Goal: Task Accomplishment & Management: Use online tool/utility

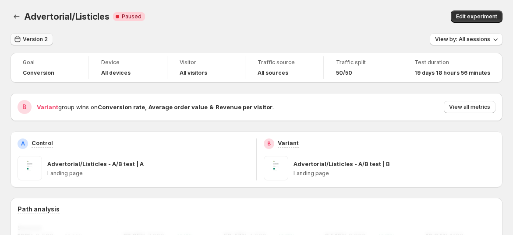
click at [25, 42] on span "Version 2" at bounding box center [35, 39] width 25 height 7
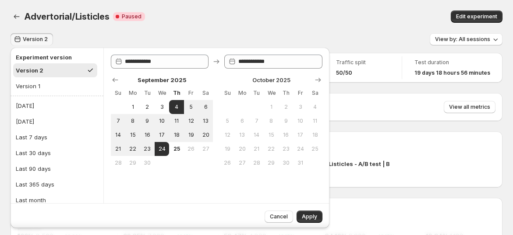
click at [16, 38] on icon "button" at bounding box center [17, 39] width 9 height 9
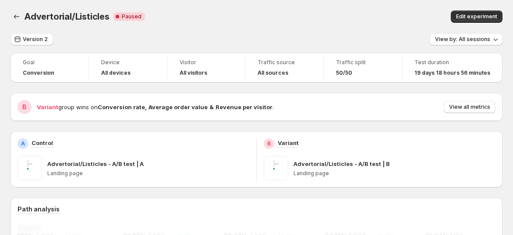
drag, startPoint x: 20, startPoint y: 40, endPoint x: 6, endPoint y: 41, distance: 13.6
click at [19, 40] on icon "button" at bounding box center [17, 39] width 9 height 9
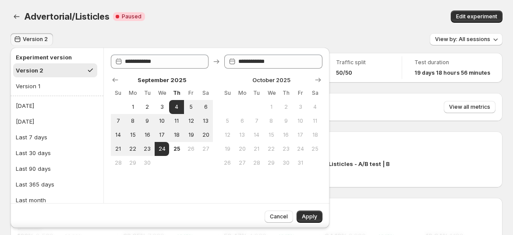
click at [384, 18] on div "Edit experiment" at bounding box center [400, 17] width 203 height 12
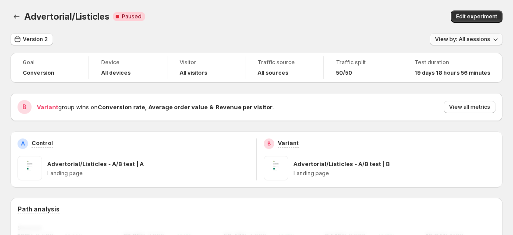
click at [476, 42] on span "View by: All sessions" at bounding box center [462, 39] width 55 height 7
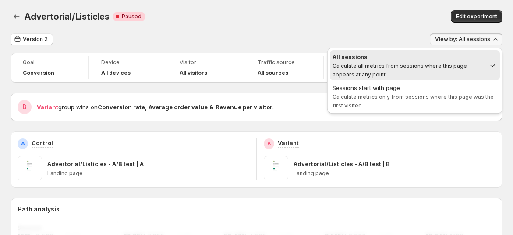
click at [434, 29] on div "Advertorial/Listicles. This page is ready Advertorial/Listicles Critical Comple…" at bounding box center [257, 16] width 492 height 33
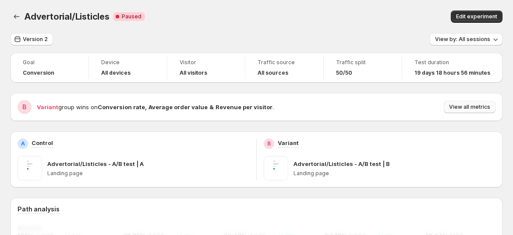
click at [469, 110] on span "View all metrics" at bounding box center [469, 107] width 41 height 7
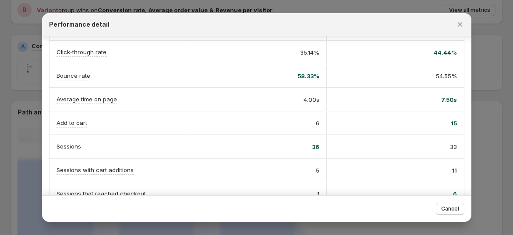
scroll to position [194, 0]
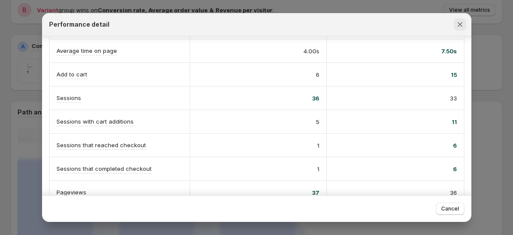
click at [461, 27] on icon "Close" at bounding box center [459, 24] width 9 height 9
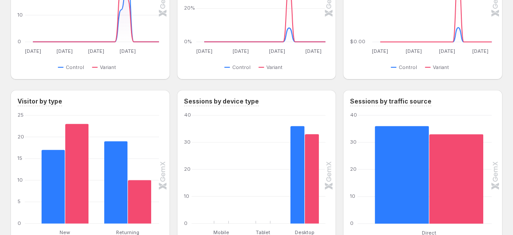
scroll to position [770, 0]
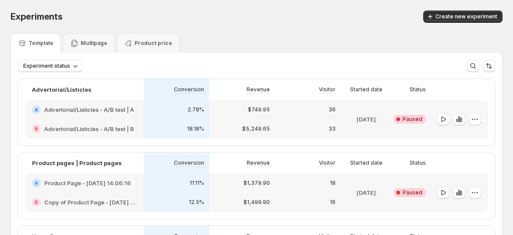
click at [88, 46] on p "Multipage" at bounding box center [94, 43] width 27 height 7
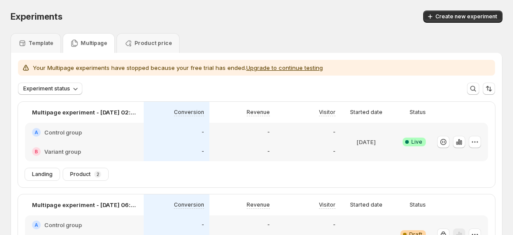
click at [39, 42] on p "Template" at bounding box center [40, 43] width 25 height 7
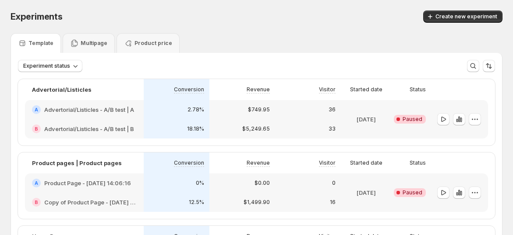
scroll to position [140, 0]
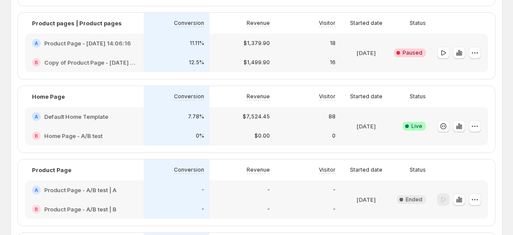
click at [255, 47] on p "$1,379.90" at bounding box center [256, 43] width 26 height 7
click at [460, 57] on icon "button" at bounding box center [458, 53] width 9 height 9
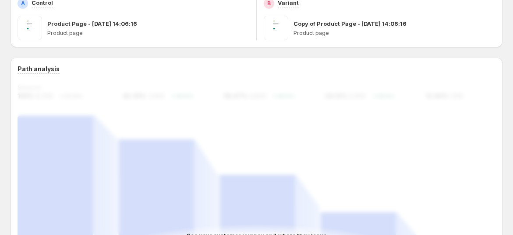
scroll to position [235, 0]
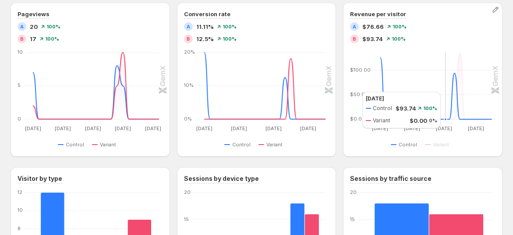
click at [459, 91] on icon at bounding box center [435, 86] width 111 height 67
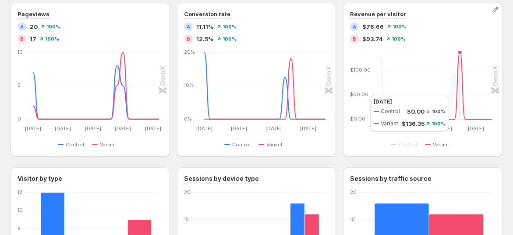
drag, startPoint x: 465, startPoint y: 95, endPoint x: 393, endPoint y: 109, distance: 72.7
click at [465, 95] on icon at bounding box center [435, 86] width 111 height 67
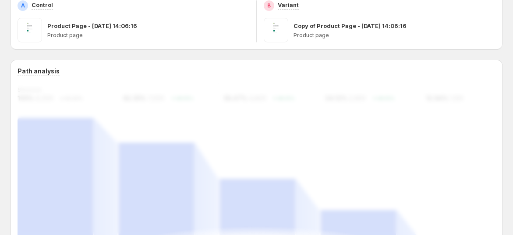
scroll to position [0, 0]
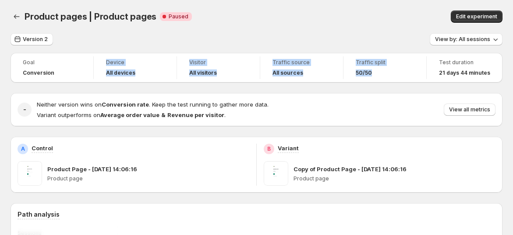
drag, startPoint x: 390, startPoint y: 78, endPoint x: 52, endPoint y: 74, distance: 337.9
click at [60, 74] on div "Goal Conversion Device All devices Visitor All visitors Traffic source All sour…" at bounding box center [257, 68] width 492 height 30
drag, startPoint x: 50, startPoint y: 74, endPoint x: 172, endPoint y: 49, distance: 123.9
click at [50, 74] on span "Conversion" at bounding box center [39, 73] width 32 height 7
click at [479, 42] on span "View by: All sessions" at bounding box center [462, 39] width 55 height 7
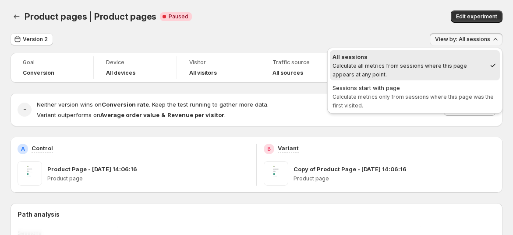
click at [324, 16] on div "Edit experiment" at bounding box center [412, 17] width 179 height 12
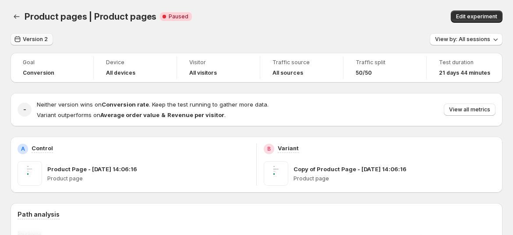
click at [41, 37] on span "Version 2" at bounding box center [35, 39] width 25 height 7
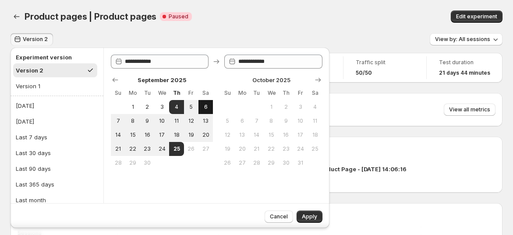
click at [199, 109] on button "6" at bounding box center [205, 107] width 14 height 14
type input "**********"
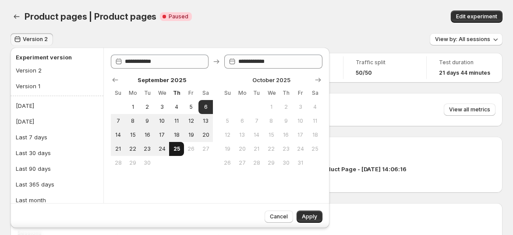
click at [179, 149] on span "25" at bounding box center [175, 149] width 7 height 7
type input "**********"
click at [271, 215] on span "Cancel" at bounding box center [279, 217] width 18 height 7
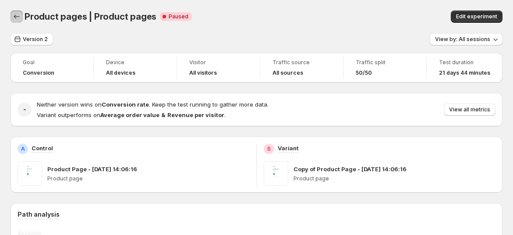
click at [21, 15] on button "Back" at bounding box center [17, 17] width 12 height 12
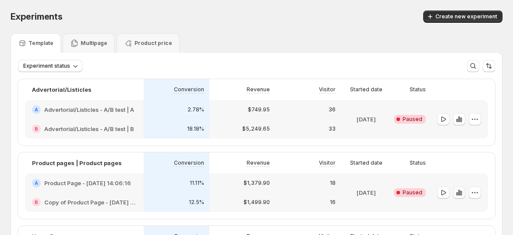
scroll to position [97, 0]
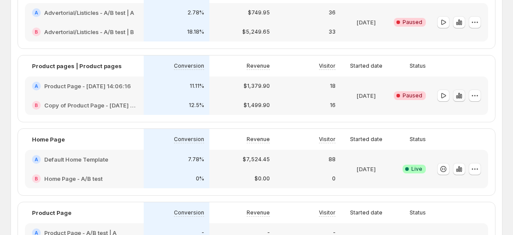
click at [463, 99] on icon "button" at bounding box center [458, 95] width 9 height 9
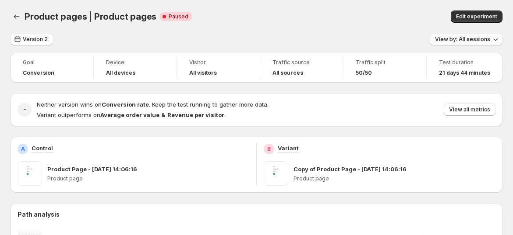
click at [471, 45] on button "View by: All sessions" at bounding box center [465, 39] width 73 height 12
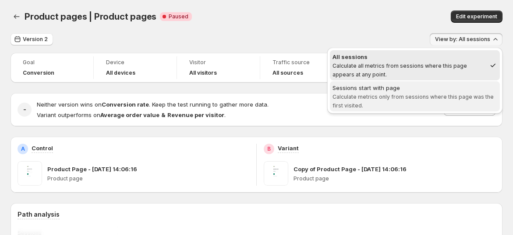
click at [447, 87] on div "Sessions start with page" at bounding box center [414, 88] width 165 height 9
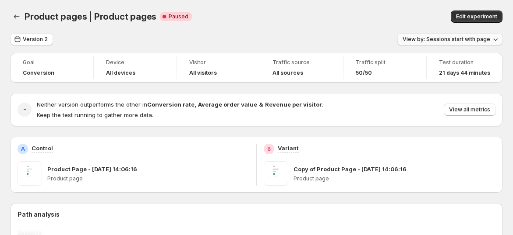
click at [451, 39] on span "View by: Sessions start with page" at bounding box center [446, 39] width 88 height 7
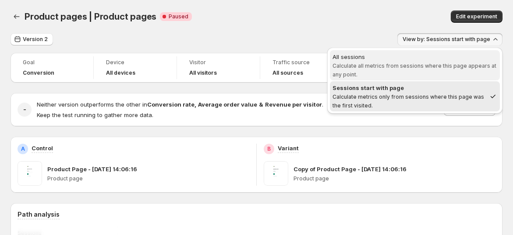
click at [423, 65] on span "Calculate all metrics from sessions where this page appears at any point." at bounding box center [414, 70] width 164 height 15
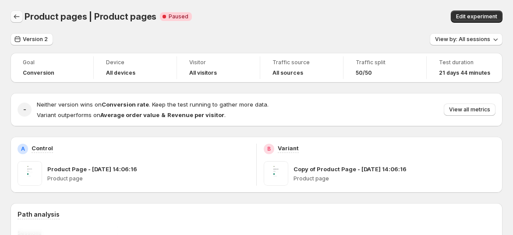
click at [20, 18] on icon "Back" at bounding box center [16, 16] width 9 height 9
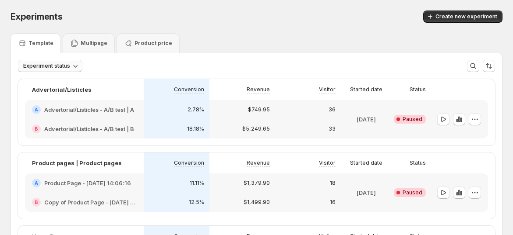
click at [72, 64] on icon "button" at bounding box center [75, 66] width 9 height 9
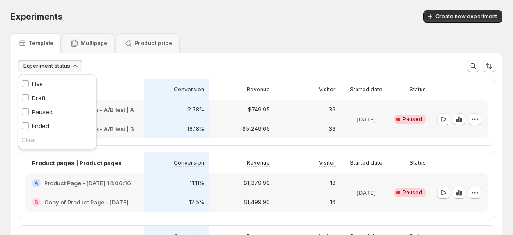
click at [172, 61] on div "Experiment status More views More views Create new view" at bounding box center [256, 66] width 477 height 12
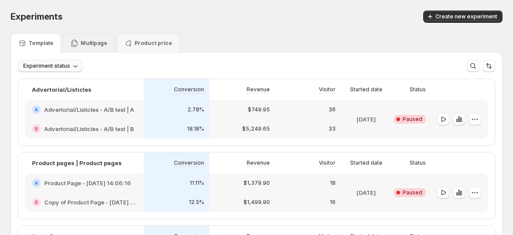
click at [81, 46] on p "Multipage" at bounding box center [94, 43] width 27 height 7
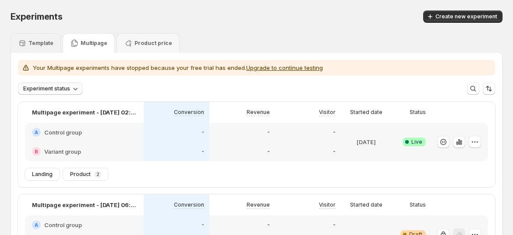
click at [41, 49] on div "Template" at bounding box center [36, 43] width 50 height 20
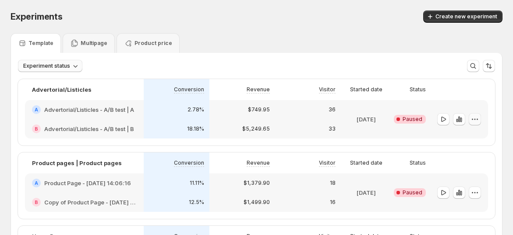
click at [479, 123] on icon "button" at bounding box center [474, 119] width 9 height 9
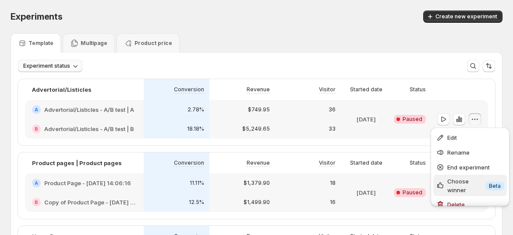
click at [474, 179] on span "Choose winner" at bounding box center [464, 186] width 35 height 18
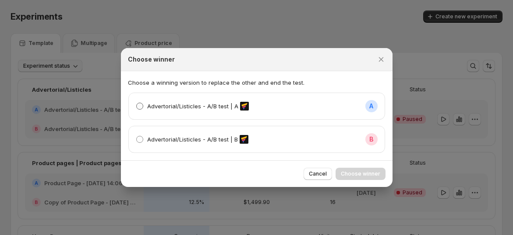
click at [180, 112] on label "Advertorial/Listicles - A/B test | A" at bounding box center [192, 106] width 113 height 12
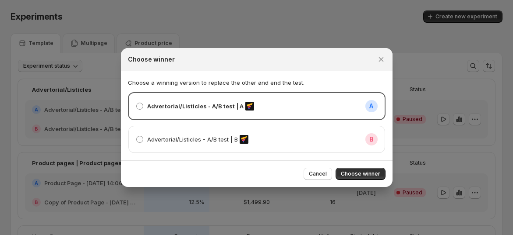
click at [332, 141] on div "Advertorial/Listicles - A/B test | B B" at bounding box center [257, 139] width 242 height 12
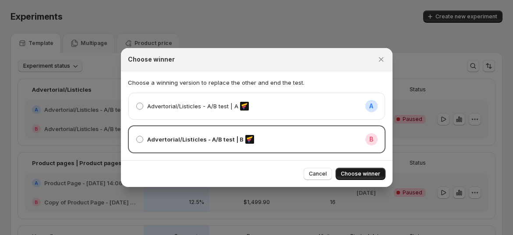
click at [361, 172] on span "Choose winner" at bounding box center [360, 174] width 39 height 7
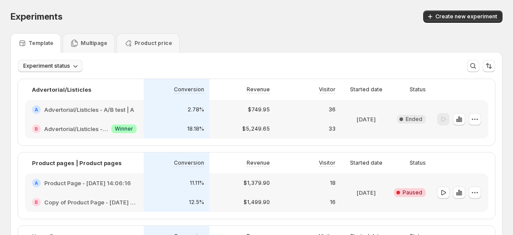
click at [117, 127] on span "Success Winner" at bounding box center [123, 129] width 25 height 9
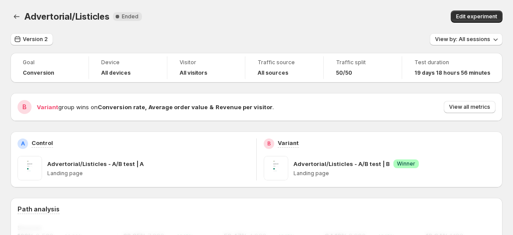
scroll to position [97, 0]
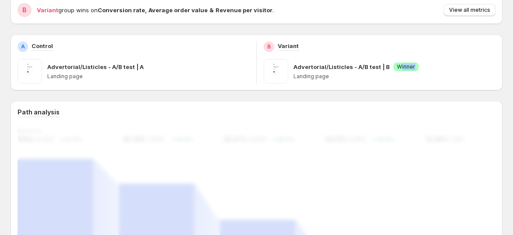
drag, startPoint x: 400, startPoint y: 65, endPoint x: 439, endPoint y: 75, distance: 39.7
click at [428, 70] on div "Advertorial/Listicles - A/B test | B Success Winner" at bounding box center [394, 67] width 202 height 9
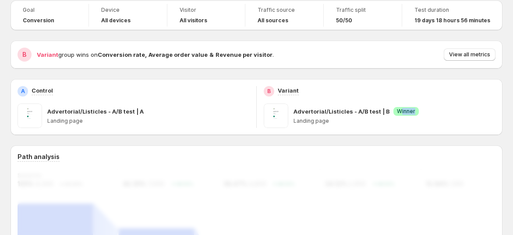
scroll to position [0, 0]
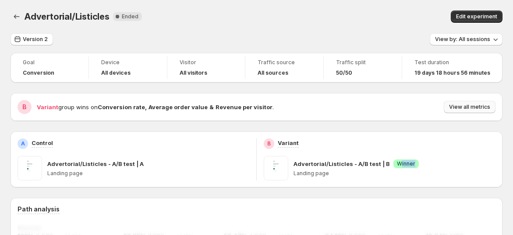
click at [466, 106] on span "View all metrics" at bounding box center [469, 107] width 41 height 7
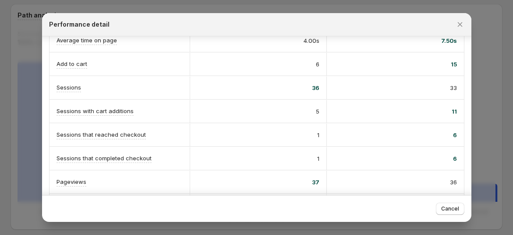
scroll to position [230, 0]
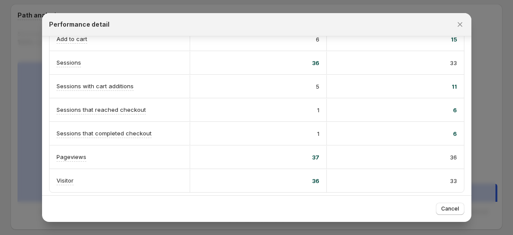
click at [482, 172] on div at bounding box center [256, 117] width 513 height 235
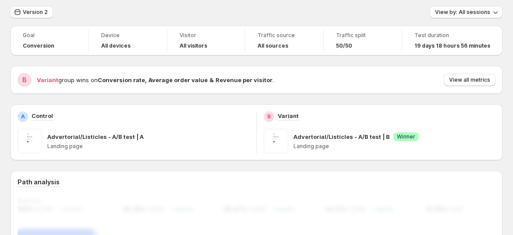
scroll to position [0, 0]
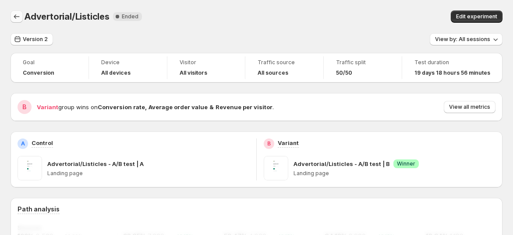
click at [18, 17] on icon "Back" at bounding box center [16, 16] width 9 height 9
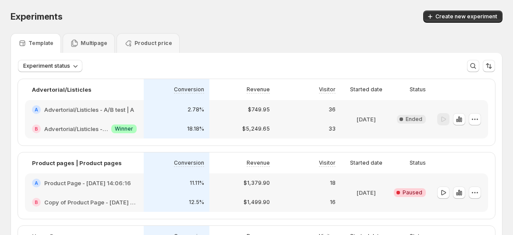
click at [123, 130] on span "Winner" at bounding box center [124, 129] width 18 height 7
click at [133, 130] on span "Winner" at bounding box center [124, 129] width 18 height 7
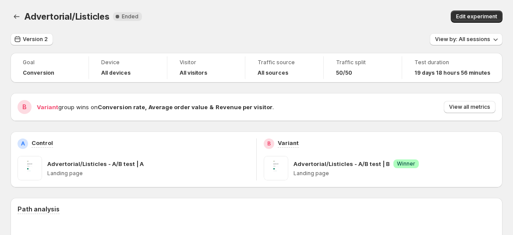
click at [478, 120] on div "B Variant group wins on Conversion rate , Average order value & Revenue per vis…" at bounding box center [257, 107] width 492 height 28
click at [14, 20] on icon "Back" at bounding box center [16, 16] width 9 height 9
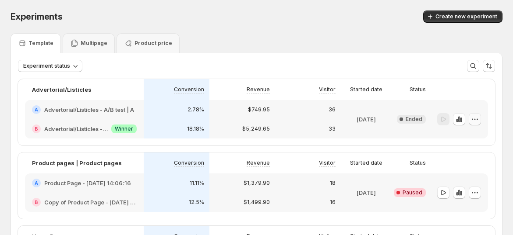
click at [479, 120] on icon "button" at bounding box center [474, 119] width 9 height 9
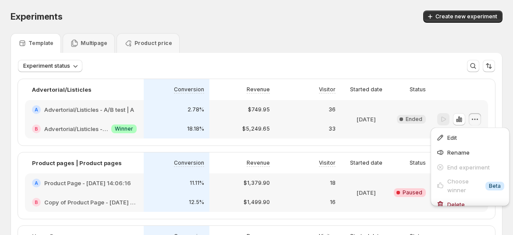
click at [349, 21] on div "Create new experiment" at bounding box center [374, 17] width 256 height 12
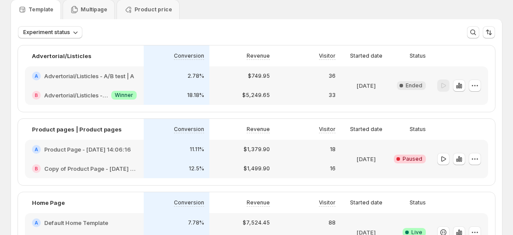
scroll to position [49, 0]
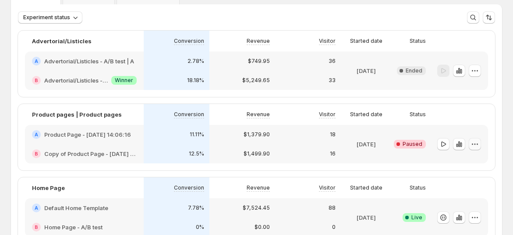
click at [478, 144] on icon "button" at bounding box center [474, 144] width 9 height 9
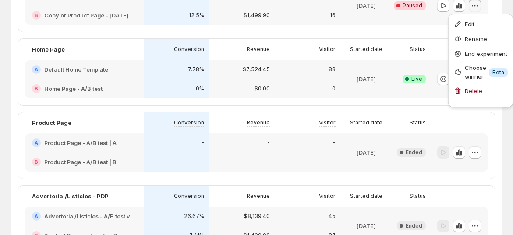
scroll to position [194, 0]
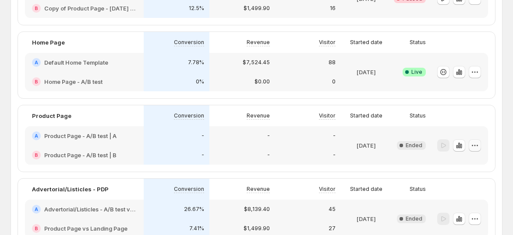
click at [479, 144] on icon "button" at bounding box center [474, 145] width 9 height 9
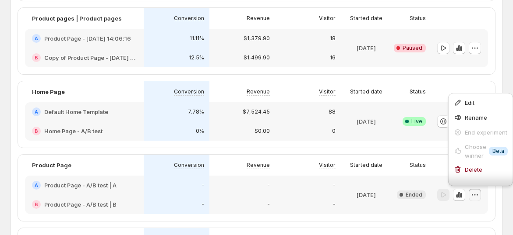
scroll to position [49, 0]
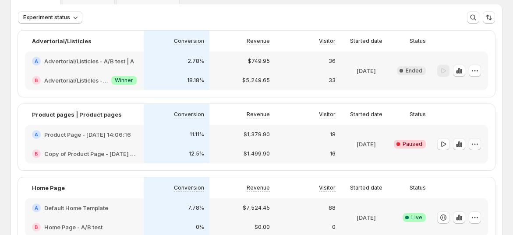
click at [479, 148] on icon "button" at bounding box center [474, 144] width 9 height 9
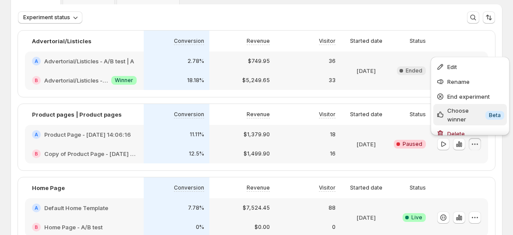
click at [471, 110] on span "Choose winner" at bounding box center [464, 115] width 35 height 18
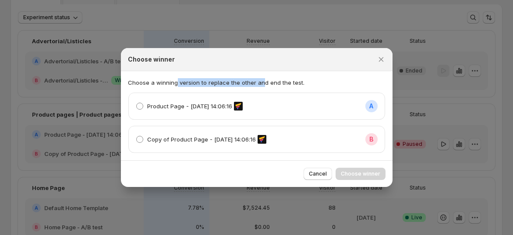
drag, startPoint x: 175, startPoint y: 80, endPoint x: 284, endPoint y: 81, distance: 109.4
click at [260, 81] on p "Choose a winning version to replace the other and end the test." at bounding box center [256, 82] width 257 height 9
click at [382, 56] on icon "Close" at bounding box center [380, 59] width 9 height 9
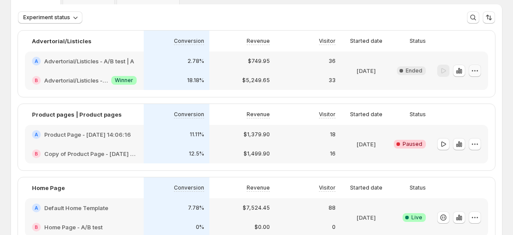
click at [474, 73] on button "button" at bounding box center [474, 71] width 12 height 12
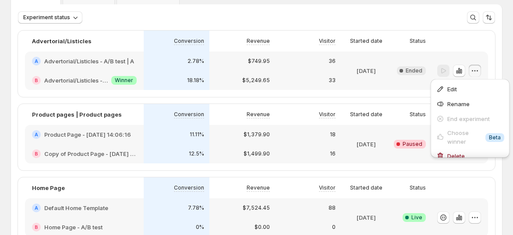
click at [471, 214] on div at bounding box center [459, 218] width 44 height 13
click at [479, 219] on icon "button" at bounding box center [474, 218] width 9 height 9
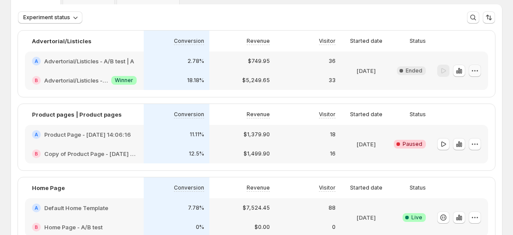
click at [479, 72] on icon "button" at bounding box center [474, 71] width 9 height 9
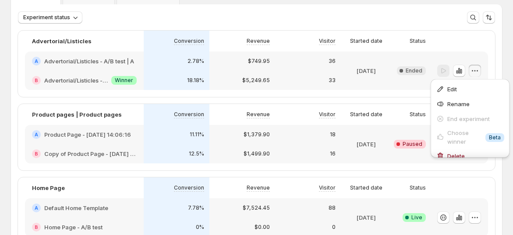
click at [479, 71] on icon "button" at bounding box center [474, 71] width 9 height 9
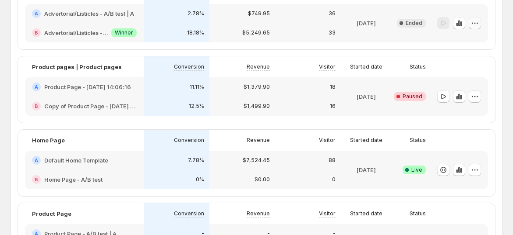
scroll to position [146, 0]
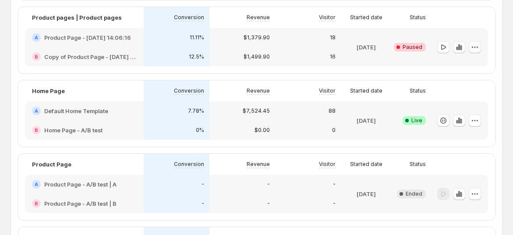
click at [474, 41] on button "button" at bounding box center [474, 47] width 12 height 12
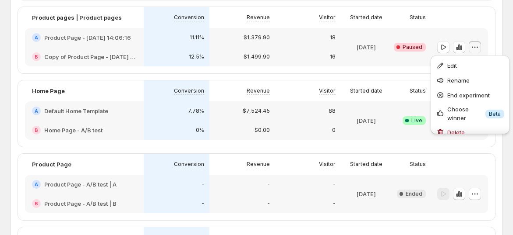
click at [479, 43] on icon "button" at bounding box center [474, 47] width 9 height 9
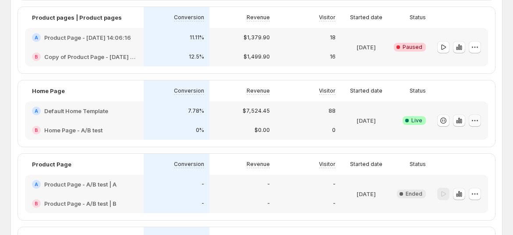
click at [481, 119] on button "button" at bounding box center [474, 121] width 12 height 12
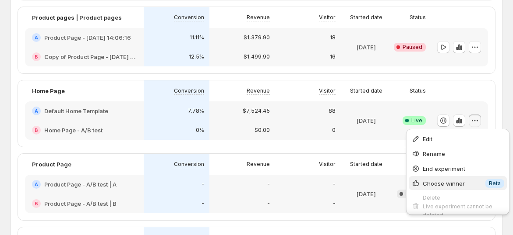
click at [438, 184] on span "Choose winner" at bounding box center [443, 183] width 42 height 7
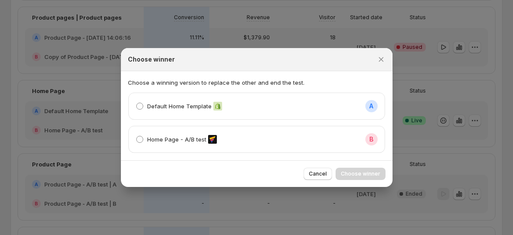
click at [238, 138] on div "Home Page - A/B test B" at bounding box center [257, 139] width 242 height 12
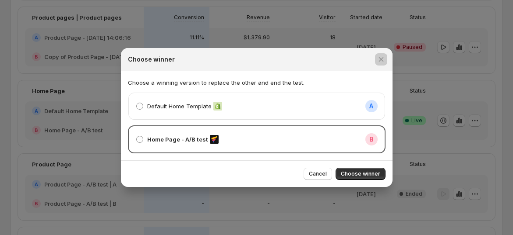
click at [120, 217] on div at bounding box center [256, 117] width 513 height 235
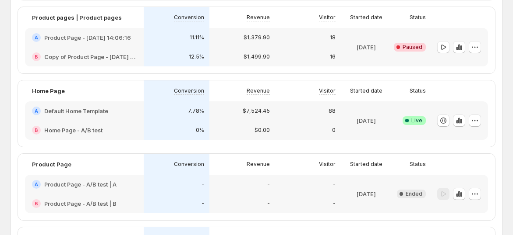
click at [369, 123] on p "[DATE]" at bounding box center [365, 120] width 19 height 9
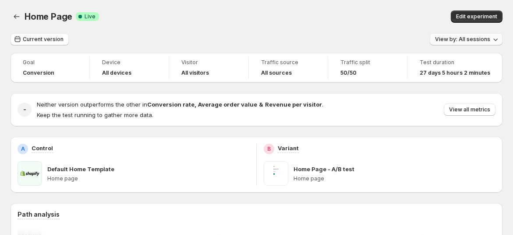
click at [469, 38] on span "View by: All sessions" at bounding box center [462, 39] width 55 height 7
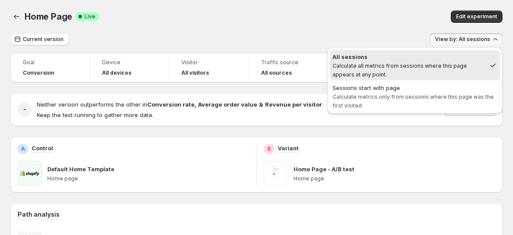
click at [469, 38] on span "View by: All sessions" at bounding box center [462, 39] width 55 height 7
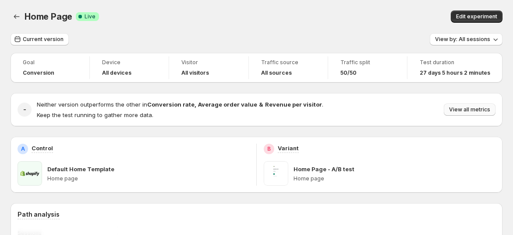
click at [469, 110] on span "View all metrics" at bounding box center [469, 109] width 41 height 7
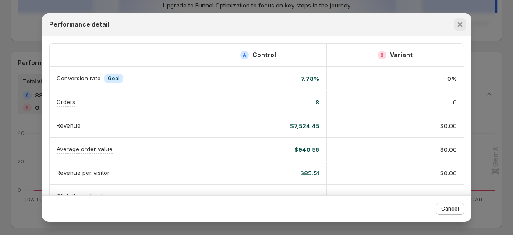
click at [455, 22] on icon "Close" at bounding box center [459, 24] width 9 height 9
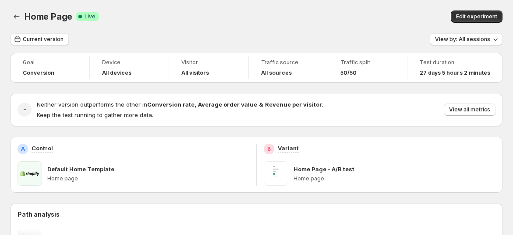
click at [421, 112] on div "Neither version outperforms the other in Conversion rate , Average order value …" at bounding box center [266, 109] width 458 height 19
click at [430, 114] on div "Neither version outperforms the other in Conversion rate , Average order value …" at bounding box center [266, 109] width 458 height 19
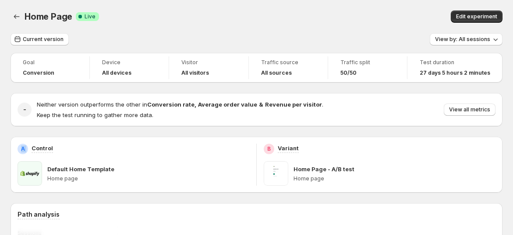
click at [430, 114] on div "Neither version outperforms the other in Conversion rate , Average order value …" at bounding box center [266, 109] width 458 height 19
click at [431, 114] on div "Neither version outperforms the other in Conversion rate , Average order value …" at bounding box center [266, 109] width 458 height 19
click at [20, 16] on icon "Back" at bounding box center [16, 16] width 9 height 9
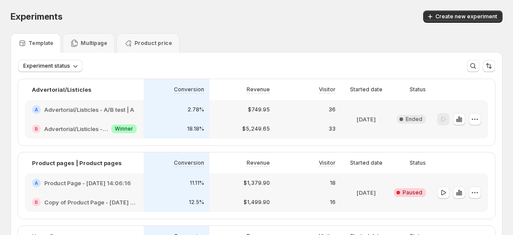
scroll to position [97, 0]
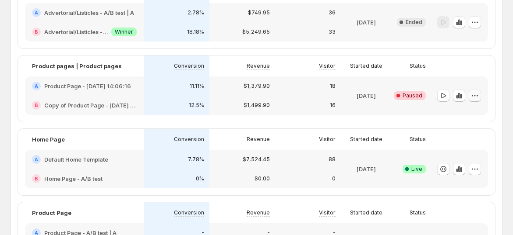
click at [478, 90] on button "button" at bounding box center [474, 96] width 12 height 12
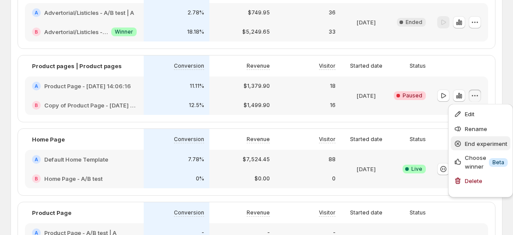
click at [474, 147] on span "End experiment" at bounding box center [485, 143] width 42 height 7
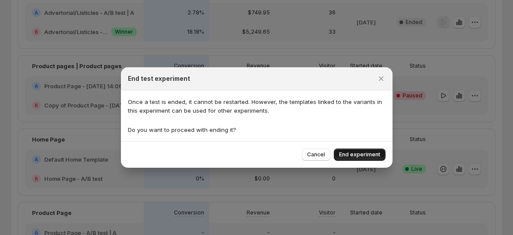
click at [366, 153] on span "End experiment" at bounding box center [359, 154] width 41 height 7
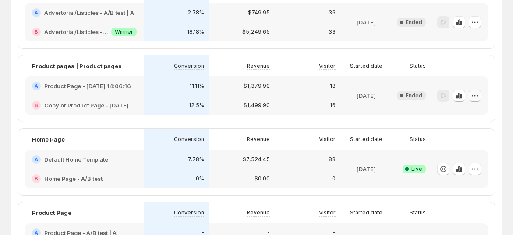
click at [476, 95] on icon "button" at bounding box center [474, 95] width 9 height 9
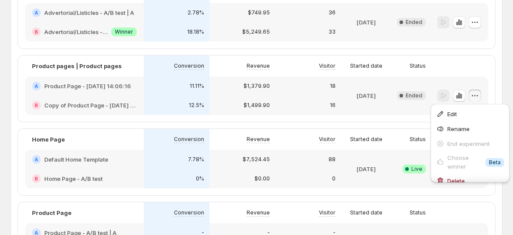
click at [355, 115] on div "Product pages | Product pages Conversion Revenue Visitor Started date Status A …" at bounding box center [256, 89] width 477 height 67
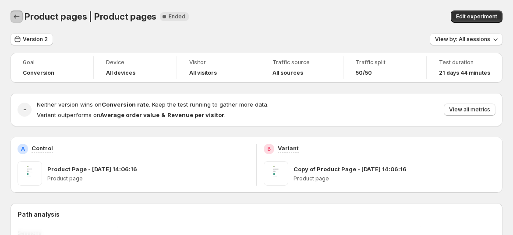
click at [15, 15] on icon "Back" at bounding box center [17, 16] width 6 height 4
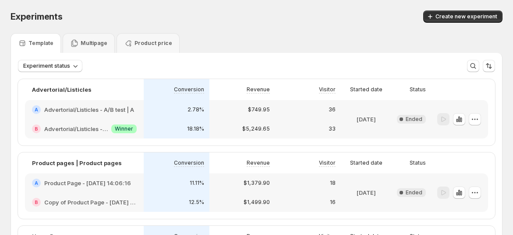
scroll to position [97, 0]
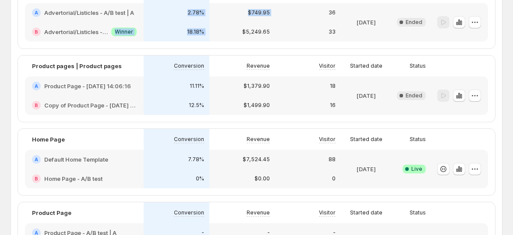
drag, startPoint x: 114, startPoint y: 28, endPoint x: 254, endPoint y: 66, distance: 145.1
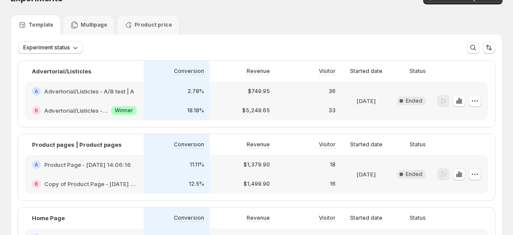
scroll to position [0, 0]
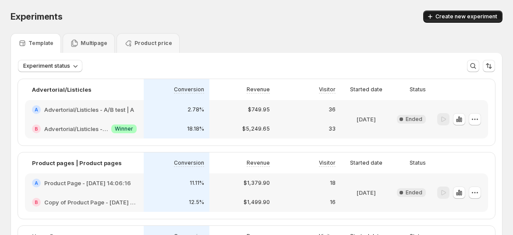
click at [479, 20] on span "Create new experiment" at bounding box center [466, 16] width 62 height 7
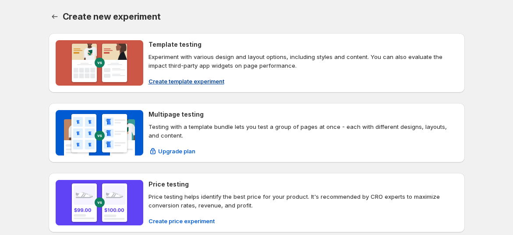
click at [151, 63] on p "Experiment with various design and layout options, including styles and content…" at bounding box center [302, 62] width 309 height 18
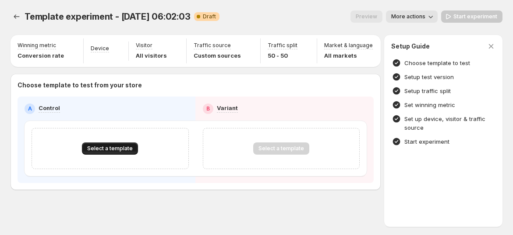
click at [101, 152] on span "Select a template" at bounding box center [110, 148] width 46 height 7
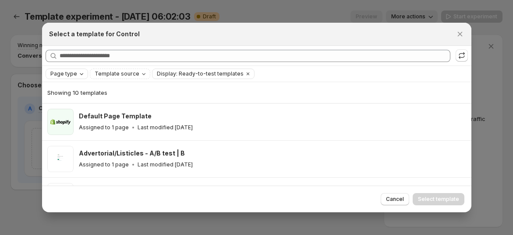
click at [73, 79] on div "Page type" at bounding box center [67, 74] width 42 height 11
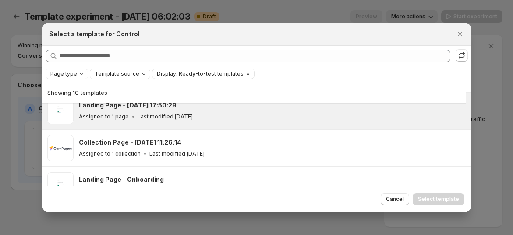
scroll to position [265, 0]
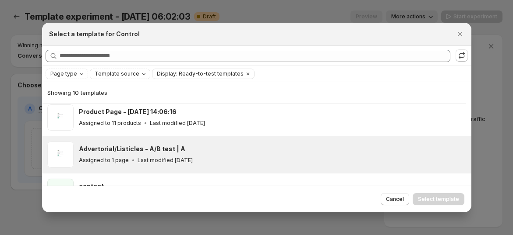
click at [190, 149] on div "Advertorial/Listicles - A/B test | A" at bounding box center [271, 149] width 384 height 9
click at [429, 195] on button "Select template" at bounding box center [438, 199] width 52 height 12
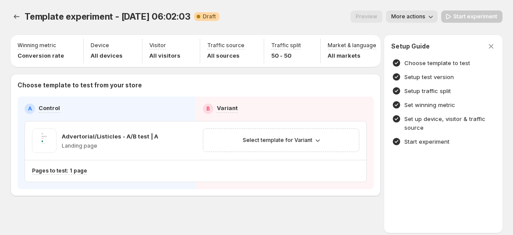
scroll to position [251, 0]
click at [265, 144] on span "Select template for Variant" at bounding box center [277, 140] width 70 height 7
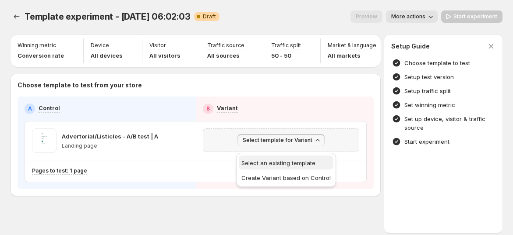
click at [306, 163] on span "Select an existing template" at bounding box center [278, 163] width 74 height 7
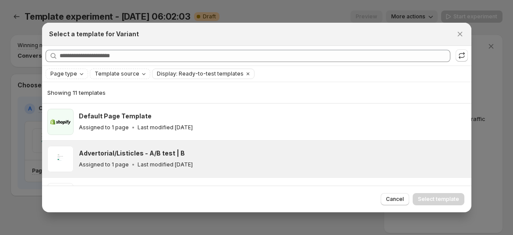
click at [191, 158] on div "Advertorial/Listicles - A/B test | B Assigned to 1 page Last modified [DATE]" at bounding box center [271, 159] width 384 height 20
click at [444, 200] on span "Select template" at bounding box center [438, 199] width 41 height 7
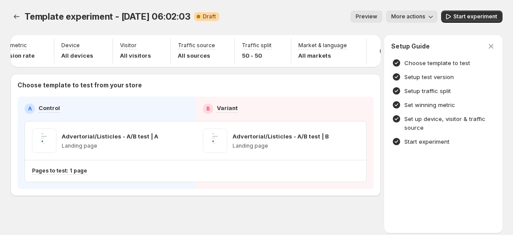
scroll to position [0, 0]
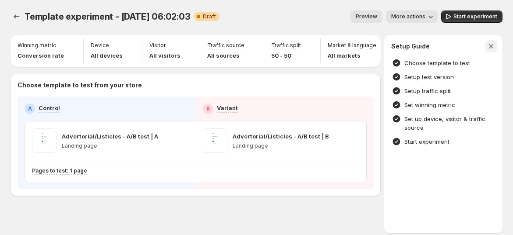
click at [490, 50] on button "button" at bounding box center [491, 46] width 12 height 12
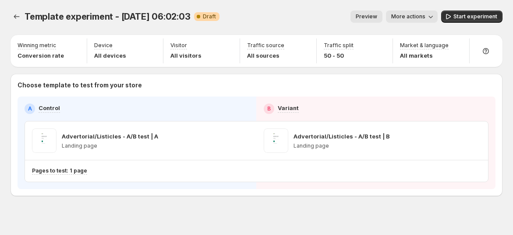
click at [425, 17] on span "More actions" at bounding box center [408, 16] width 34 height 7
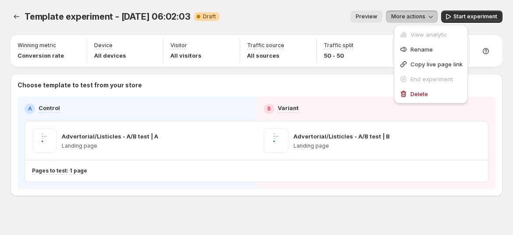
click at [434, 21] on button "More actions" at bounding box center [412, 17] width 52 height 12
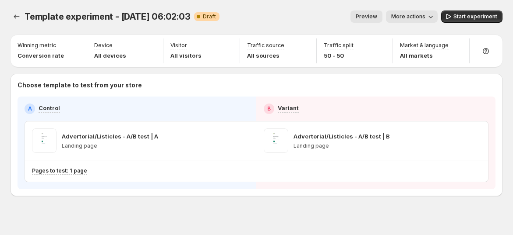
click at [432, 20] on icon "button" at bounding box center [430, 16] width 9 height 9
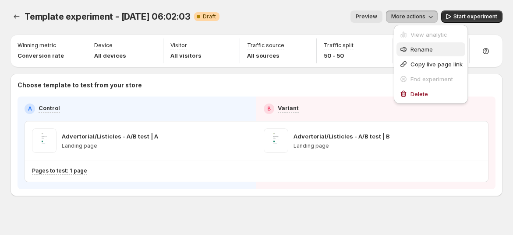
click at [434, 50] on span "Rename" at bounding box center [436, 49] width 52 height 9
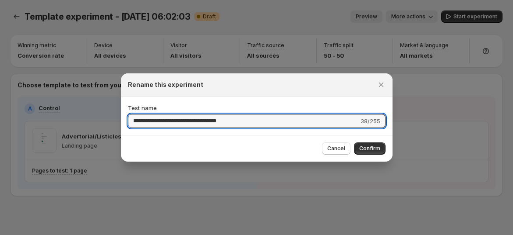
drag, startPoint x: 247, startPoint y: 120, endPoint x: 104, endPoint y: 92, distance: 145.8
click at [121, 122] on div "**********" at bounding box center [256, 116] width 271 height 39
type input "*"
type input "**********"
click at [375, 150] on span "Confirm" at bounding box center [369, 148] width 21 height 7
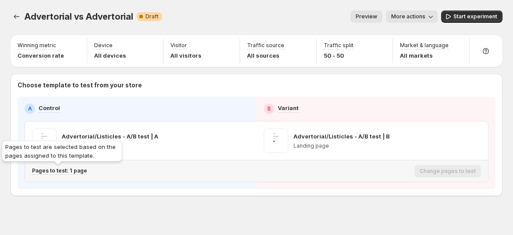
click at [74, 171] on p "Pages to test: 1 page" at bounding box center [59, 171] width 55 height 7
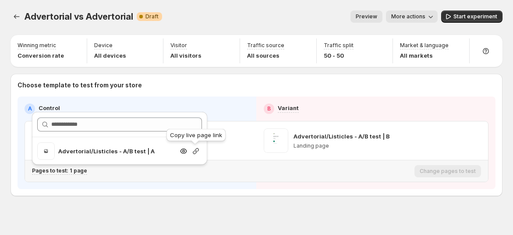
click at [193, 151] on icon "button" at bounding box center [195, 151] width 9 height 9
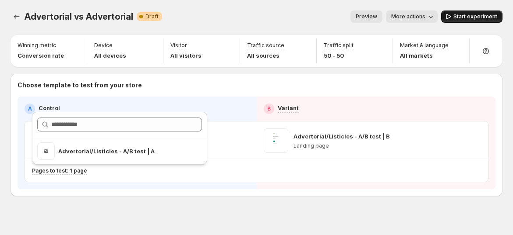
click at [490, 17] on span "Start experiment" at bounding box center [475, 16] width 44 height 7
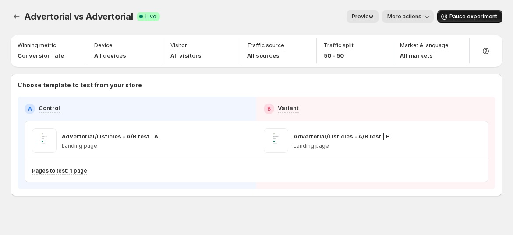
click at [410, 18] on span "More actions" at bounding box center [404, 16] width 34 height 7
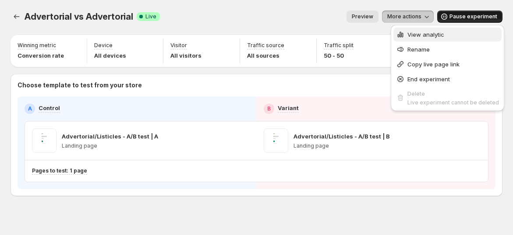
click at [421, 34] on span "View analytic" at bounding box center [425, 34] width 37 height 7
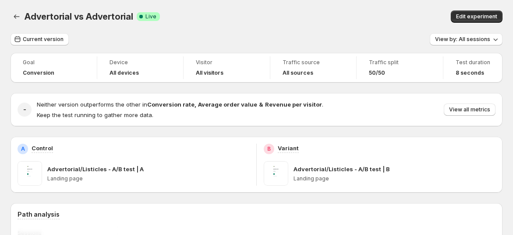
click at [112, 168] on p "Advertorial/Listicles - A/B test | A" at bounding box center [95, 169] width 96 height 9
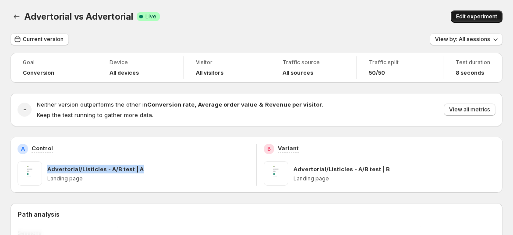
click at [464, 14] on span "Edit experiment" at bounding box center [476, 16] width 41 height 7
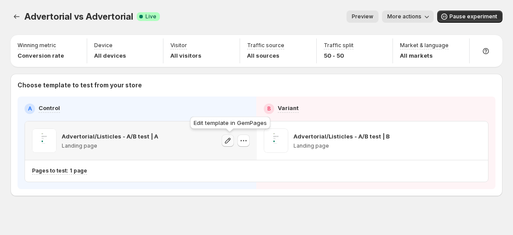
click at [231, 141] on icon "button" at bounding box center [227, 141] width 9 height 9
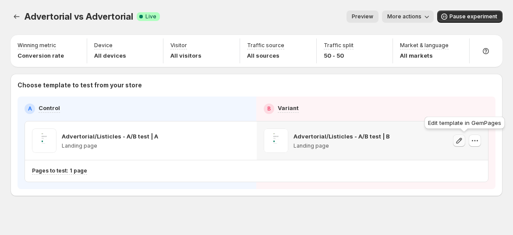
click at [463, 142] on icon "button" at bounding box center [458, 141] width 9 height 9
click at [406, 16] on span "More actions" at bounding box center [404, 16] width 34 height 7
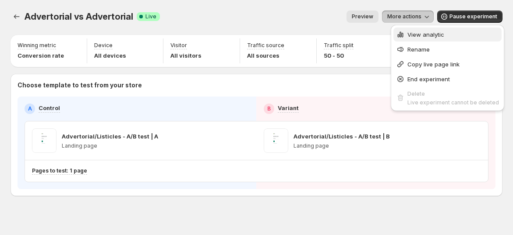
click at [409, 32] on span "View analytic" at bounding box center [425, 34] width 37 height 7
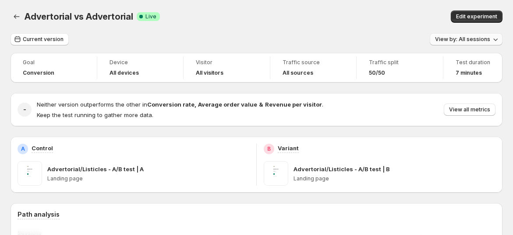
click at [481, 41] on span "View by: All sessions" at bounding box center [462, 39] width 55 height 7
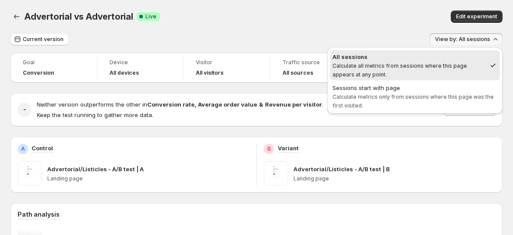
click at [350, 38] on div "Current version View by: All sessions" at bounding box center [257, 39] width 492 height 13
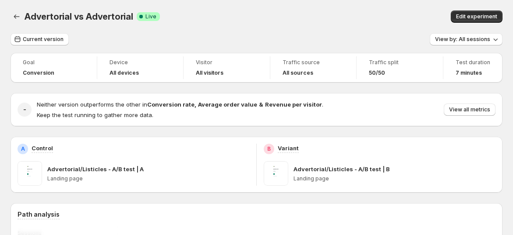
click at [404, 122] on div "- Neither version outperforms the other in Conversion rate , Average order valu…" at bounding box center [257, 109] width 492 height 33
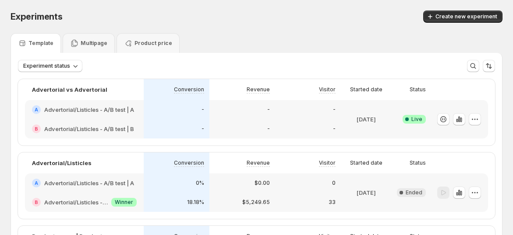
click at [261, 116] on div "-" at bounding box center [242, 109] width 66 height 19
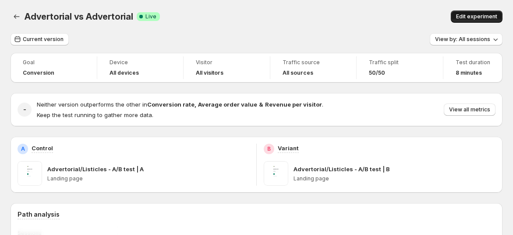
click at [492, 22] on button "Edit experiment" at bounding box center [476, 17] width 52 height 12
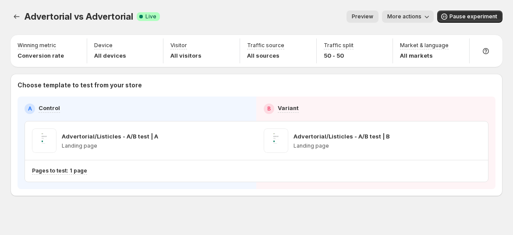
click at [414, 18] on span "More actions" at bounding box center [404, 16] width 34 height 7
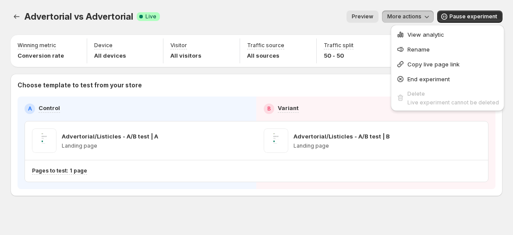
drag, startPoint x: 313, startPoint y: 20, endPoint x: 1, endPoint y: 29, distance: 311.7
click at [313, 21] on div "Preview More actions" at bounding box center [300, 17] width 267 height 12
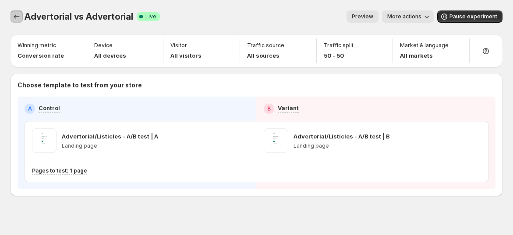
click at [20, 18] on icon "Experiments" at bounding box center [16, 16] width 9 height 9
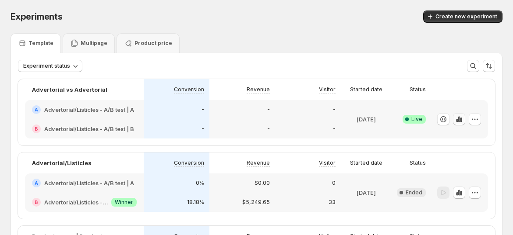
click at [461, 121] on icon "button" at bounding box center [461, 120] width 2 height 5
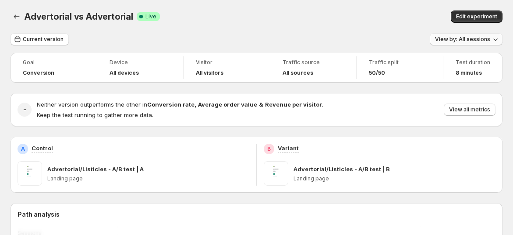
click at [458, 42] on span "View by: All sessions" at bounding box center [462, 39] width 55 height 7
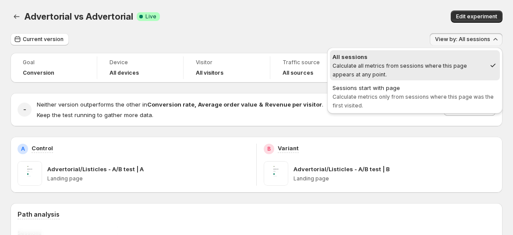
click at [402, 32] on div "Advertorial vs Advertorial. This page is ready Advertorial vs Advertorial Succe…" at bounding box center [257, 16] width 492 height 33
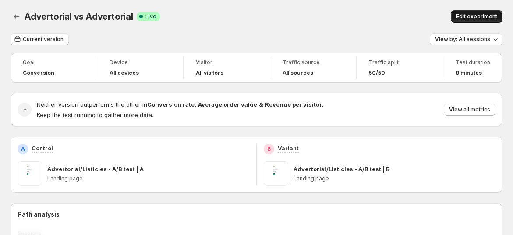
click at [471, 22] on button "Edit experiment" at bounding box center [476, 17] width 52 height 12
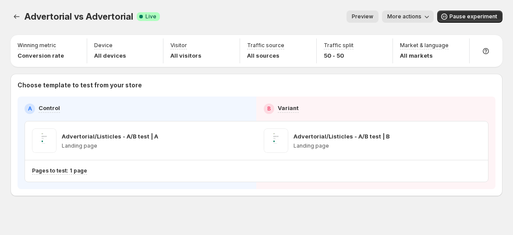
click at [421, 14] on span "More actions" at bounding box center [404, 16] width 34 height 7
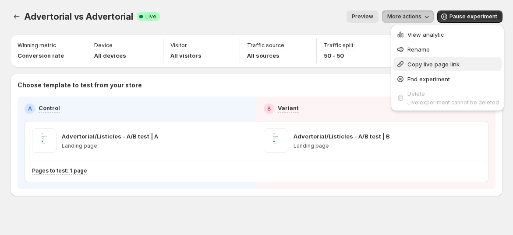
click at [426, 61] on span "Copy live page link" at bounding box center [433, 64] width 52 height 7
